Goal: Task Accomplishment & Management: Use online tool/utility

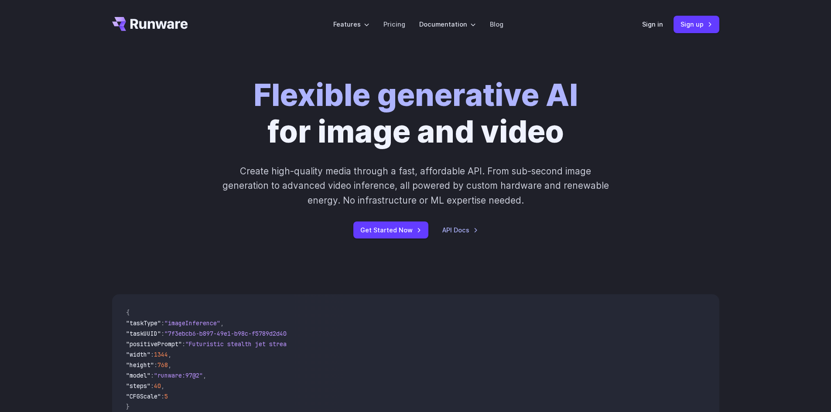
click at [648, 18] on div "Sign in Sign up" at bounding box center [680, 24] width 77 height 17
click at [648, 21] on link "Sign in" at bounding box center [652, 24] width 21 height 10
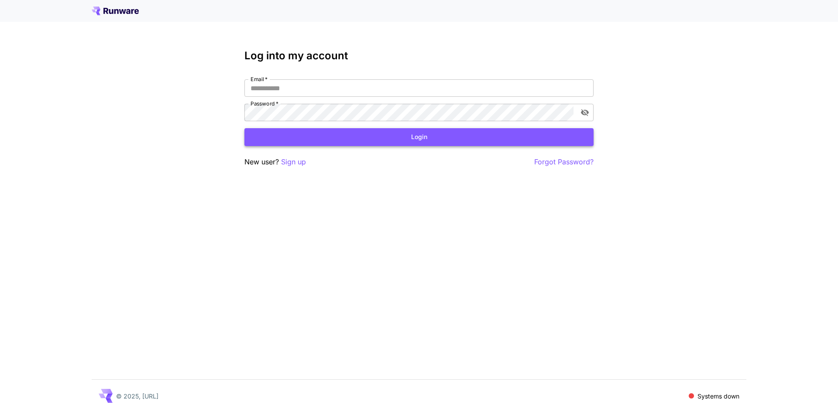
type input "**********"
click at [335, 145] on button "Login" at bounding box center [418, 137] width 349 height 18
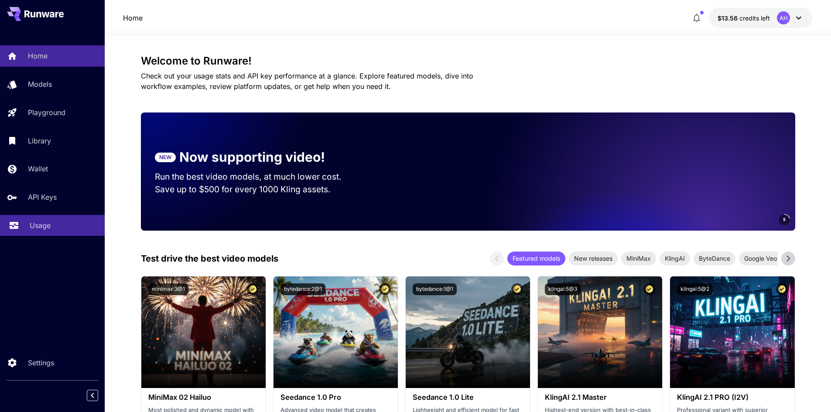
click at [32, 219] on link "Usage" at bounding box center [52, 225] width 105 height 21
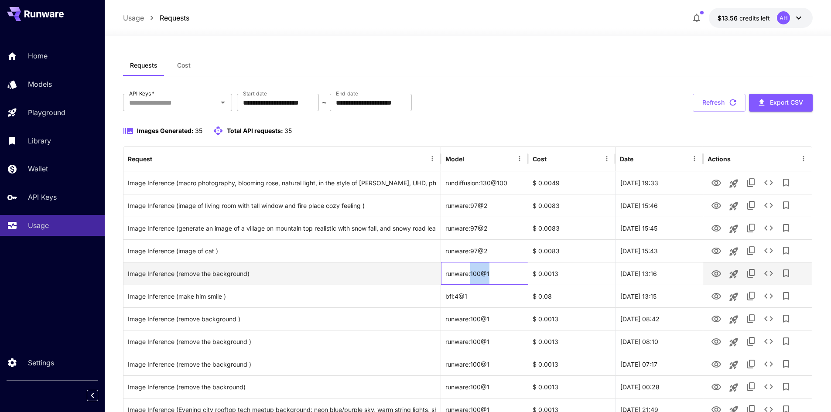
drag, startPoint x: 471, startPoint y: 275, endPoint x: 490, endPoint y: 275, distance: 18.8
click at [490, 275] on div "runware:100@1" at bounding box center [484, 273] width 87 height 23
copy div "100@1"
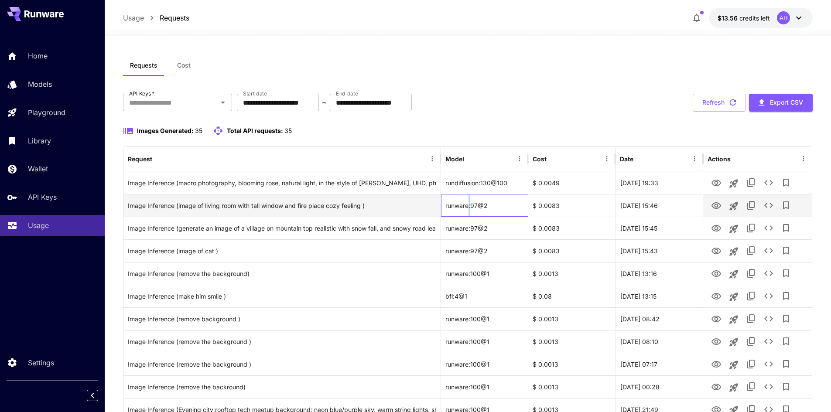
click at [473, 205] on div "runware:97@2" at bounding box center [484, 205] width 87 height 23
drag, startPoint x: 445, startPoint y: 206, endPoint x: 490, endPoint y: 209, distance: 45.9
click at [490, 209] on div "runware:97@2" at bounding box center [484, 205] width 87 height 23
click at [472, 207] on div "runware:97@2" at bounding box center [484, 205] width 87 height 23
drag, startPoint x: 471, startPoint y: 206, endPoint x: 485, endPoint y: 206, distance: 13.6
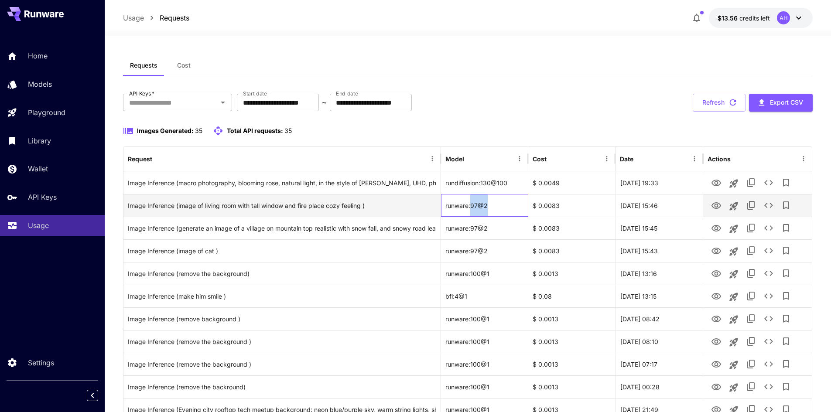
click at [485, 206] on div "runware:97@2" at bounding box center [484, 205] width 87 height 23
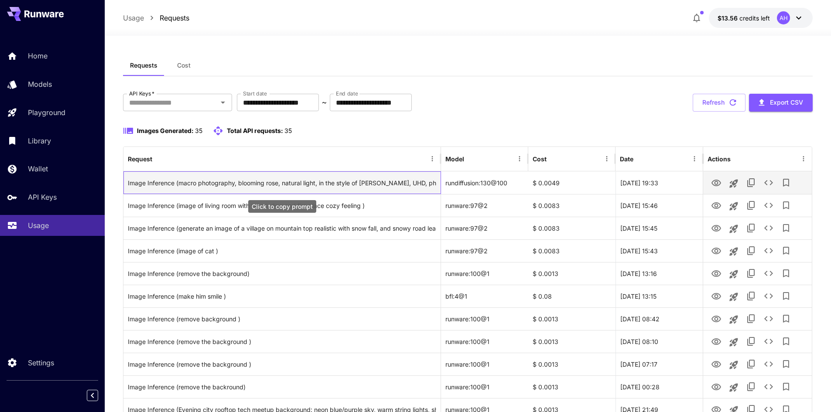
click at [354, 180] on div "Image Inference (macro photography, blooming rose, natural light, in the style …" at bounding box center [282, 183] width 308 height 22
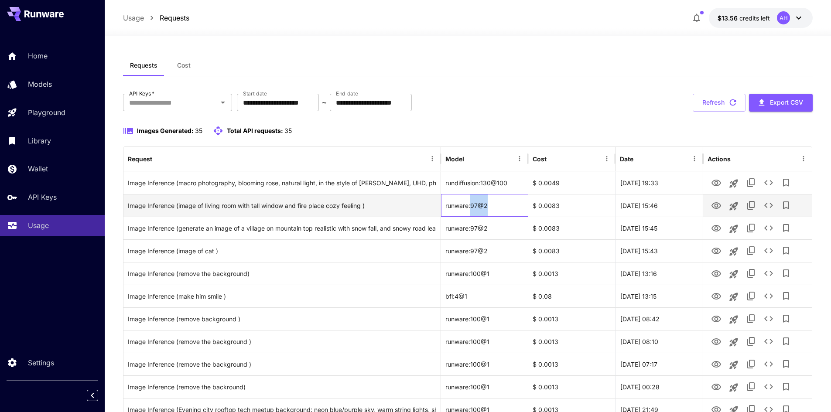
drag, startPoint x: 496, startPoint y: 204, endPoint x: 471, endPoint y: 204, distance: 24.9
click at [471, 204] on div "runware:97@2" at bounding box center [484, 205] width 87 height 23
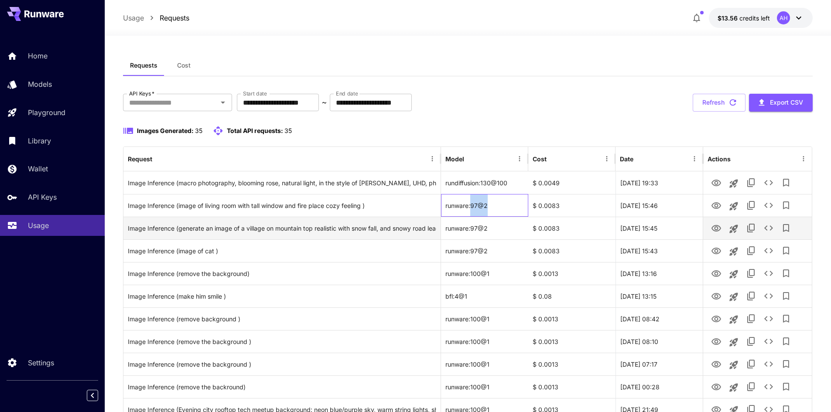
copy div "97@2"
